Goal: Task Accomplishment & Management: Use online tool/utility

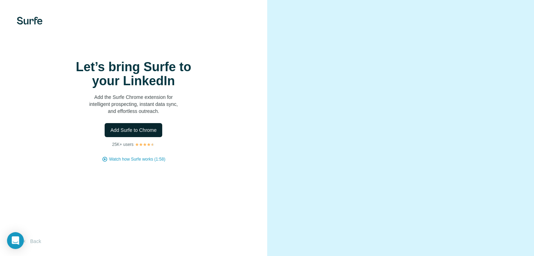
click at [141, 137] on button "Add Surfe to Chrome" at bounding box center [134, 130] width 58 height 14
